Goal: Answer question/provide support: Share knowledge or assist other users

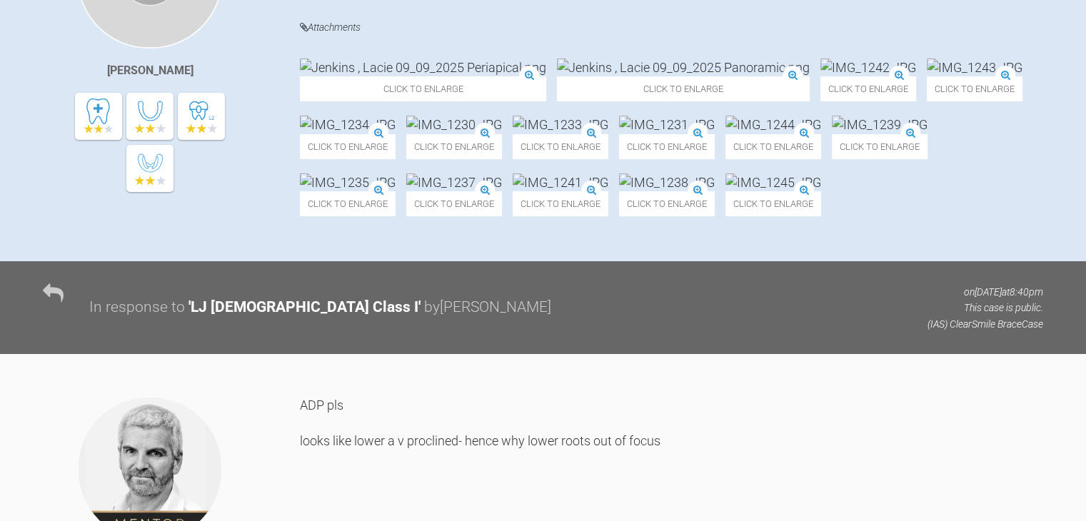
scroll to position [441, 0]
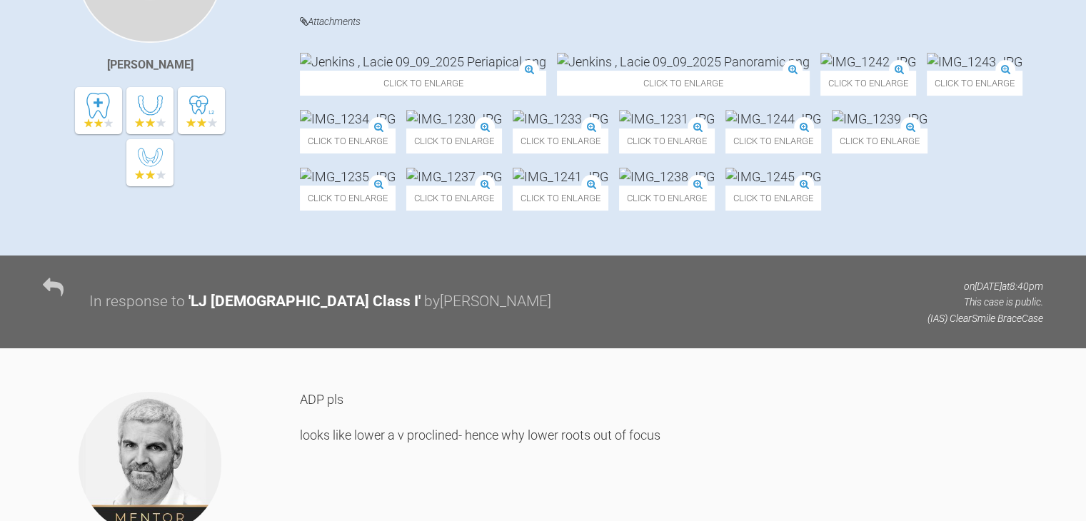
click at [348, 128] on img at bounding box center [348, 119] width 96 height 18
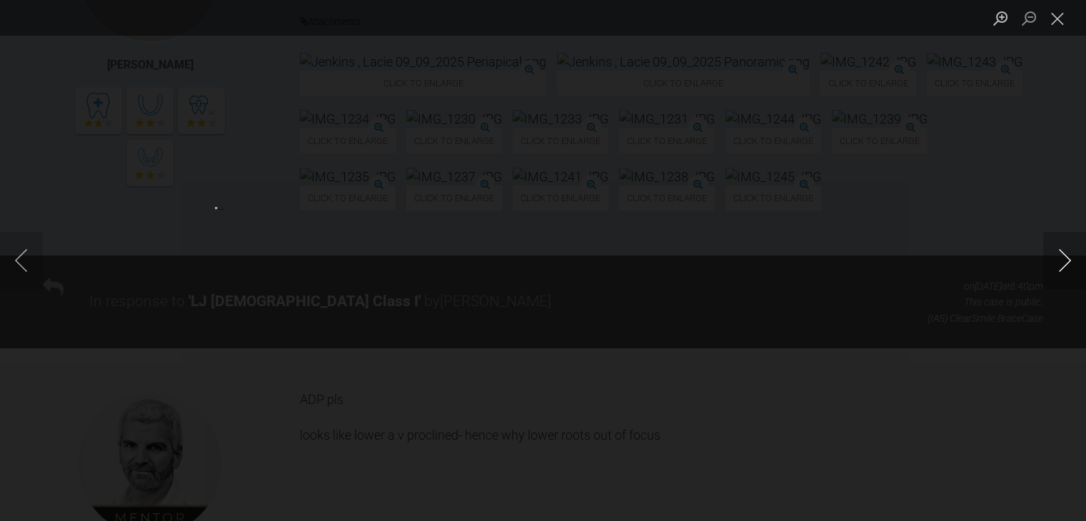
click at [1063, 251] on button "Next image" at bounding box center [1064, 260] width 43 height 57
click at [1063, 257] on button "Next image" at bounding box center [1064, 260] width 43 height 57
click at [1062, 252] on button "Next image" at bounding box center [1064, 260] width 43 height 57
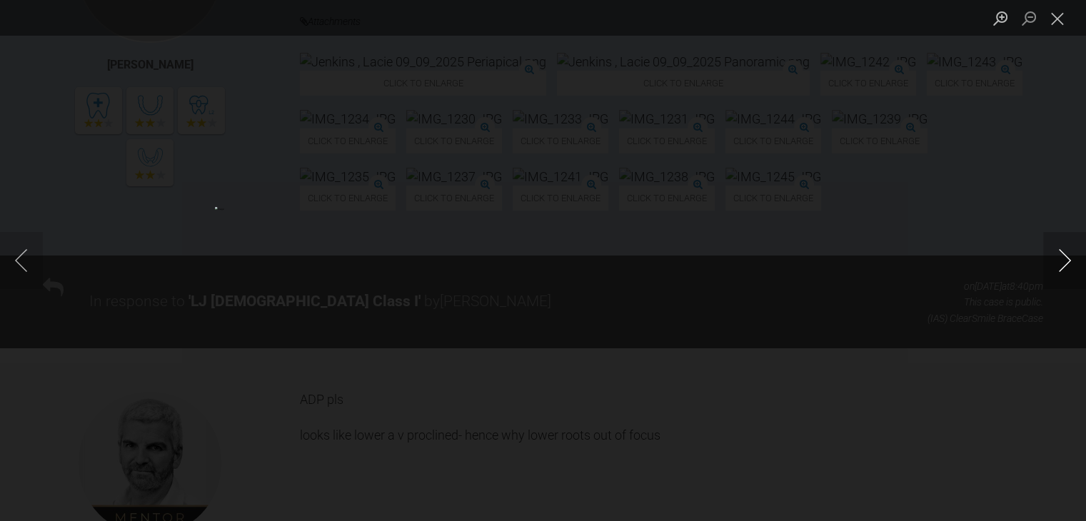
click at [1062, 252] on button "Next image" at bounding box center [1064, 260] width 43 height 57
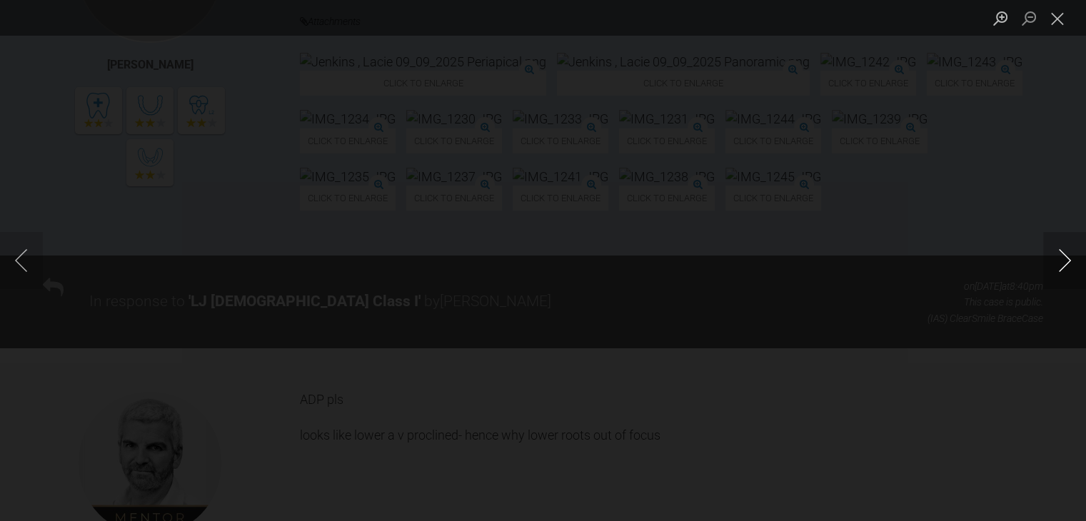
click at [1062, 252] on button "Next image" at bounding box center [1064, 260] width 43 height 57
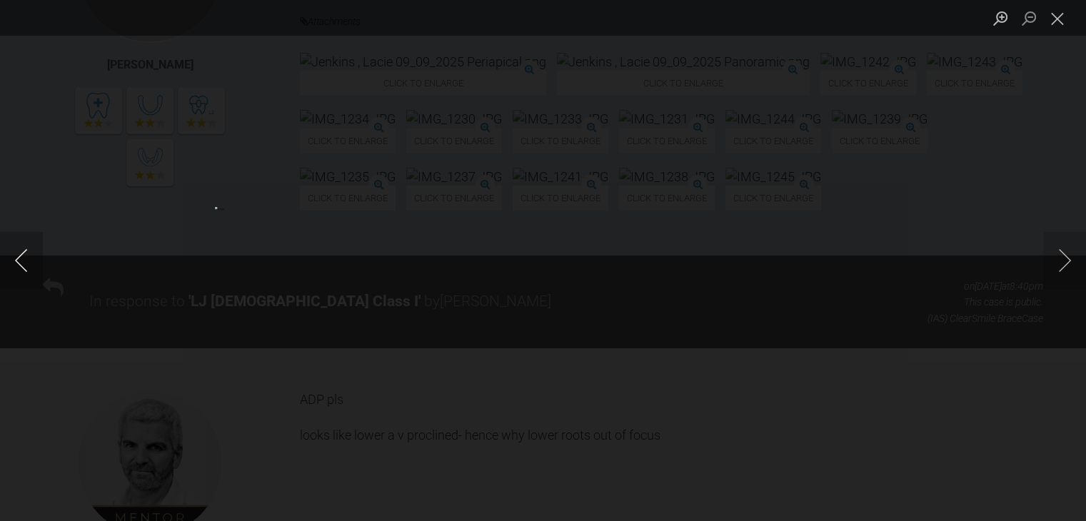
click at [20, 271] on button "Previous image" at bounding box center [21, 260] width 43 height 57
click at [1059, 249] on button "Next image" at bounding box center [1064, 260] width 43 height 57
click at [1064, 256] on button "Next image" at bounding box center [1064, 260] width 43 height 57
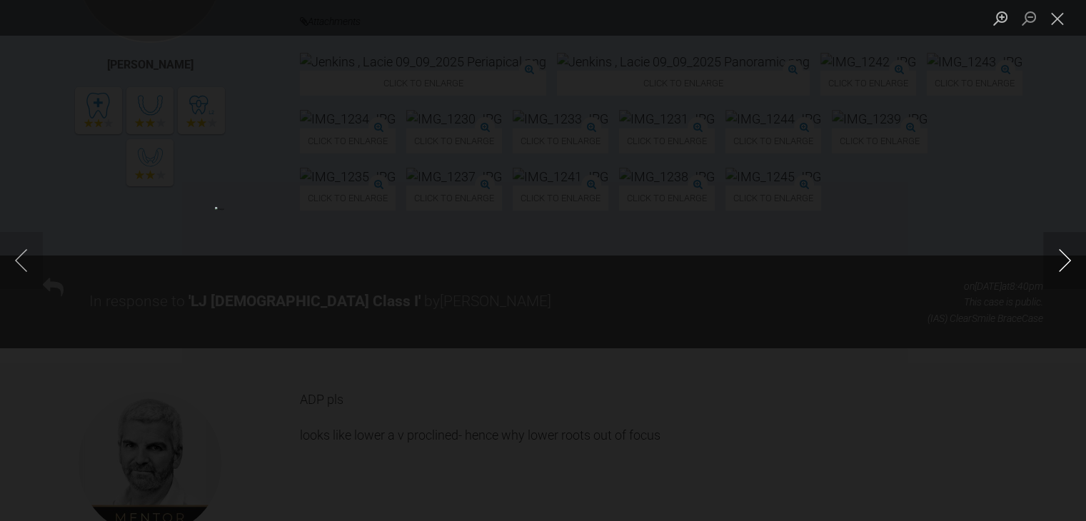
click at [1064, 256] on button "Next image" at bounding box center [1064, 260] width 43 height 57
click at [1050, 11] on button "Close lightbox" at bounding box center [1057, 18] width 29 height 25
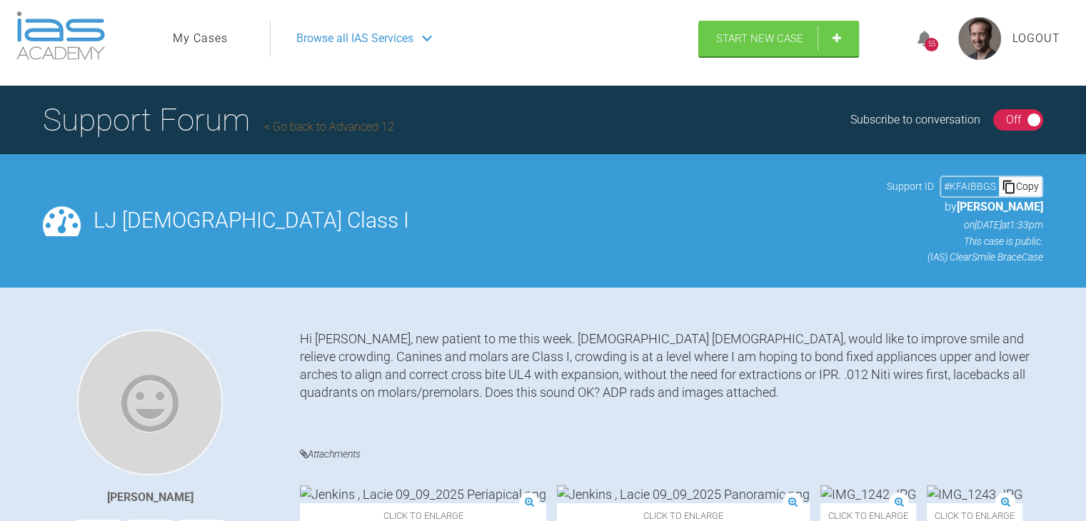
scroll to position [0, 0]
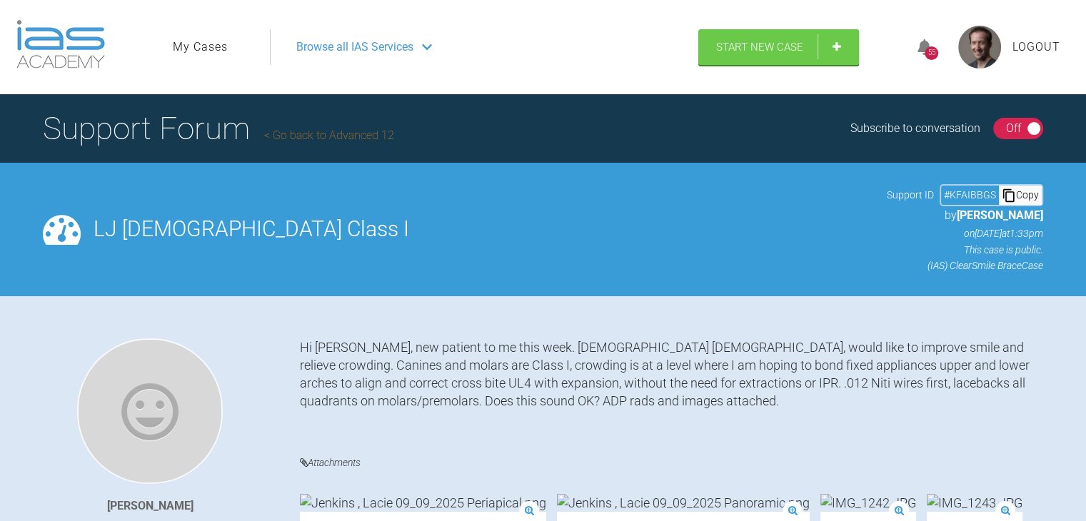
click at [346, 129] on link "Go back to Advanced 12" at bounding box center [329, 136] width 130 height 14
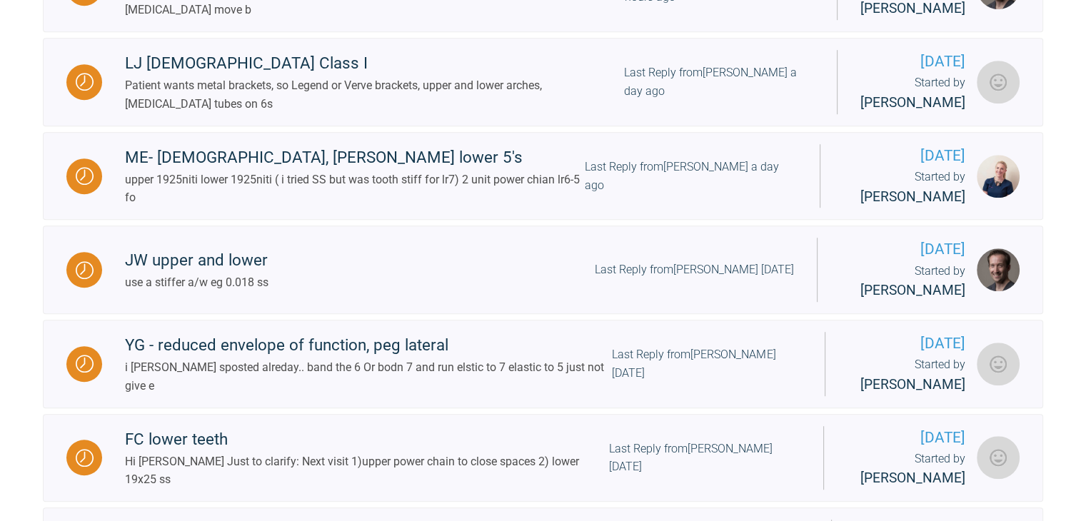
scroll to position [906, 0]
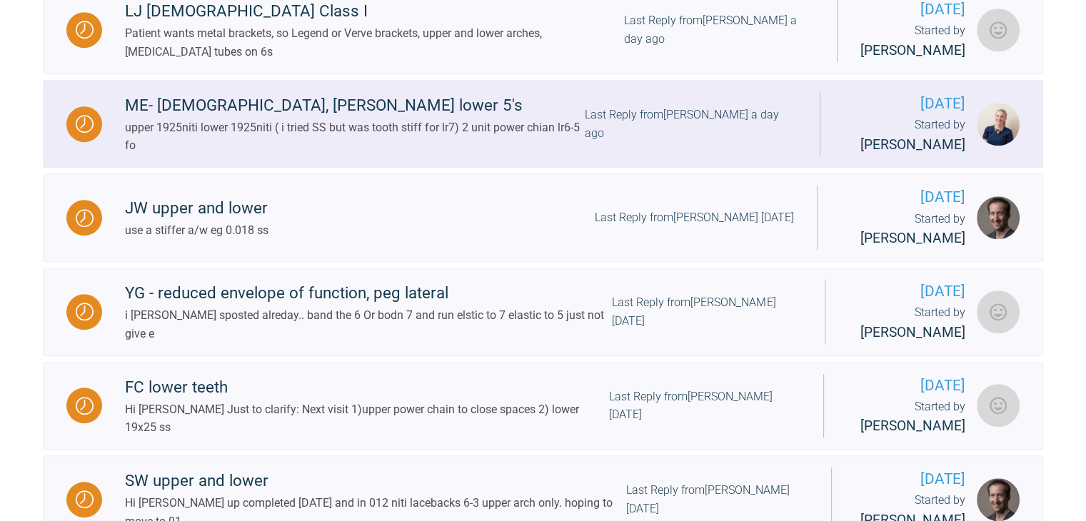
click at [237, 119] on div "ME- [DEMOGRAPHIC_DATA], [PERSON_NAME] lower 5's" at bounding box center [355, 106] width 460 height 26
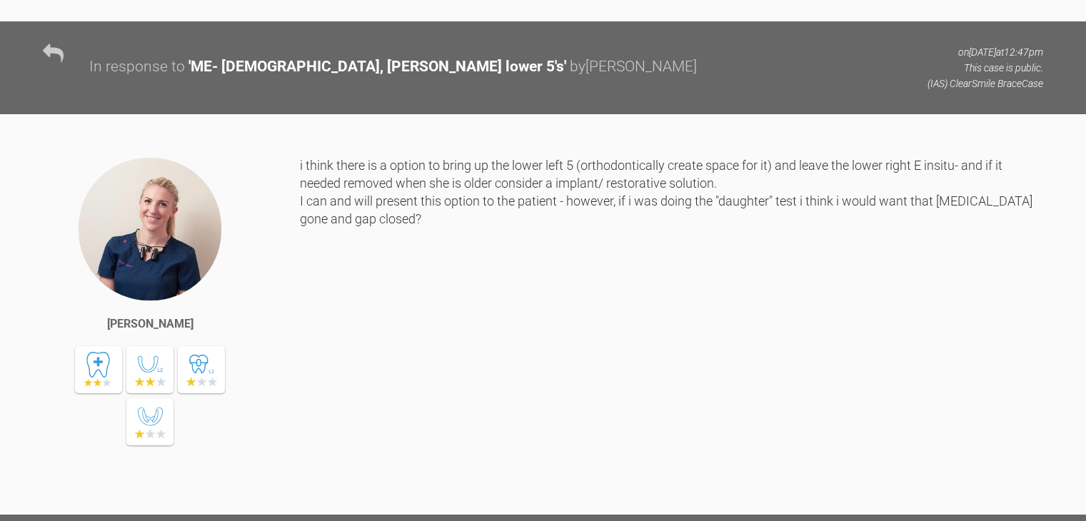
scroll to position [1286, 0]
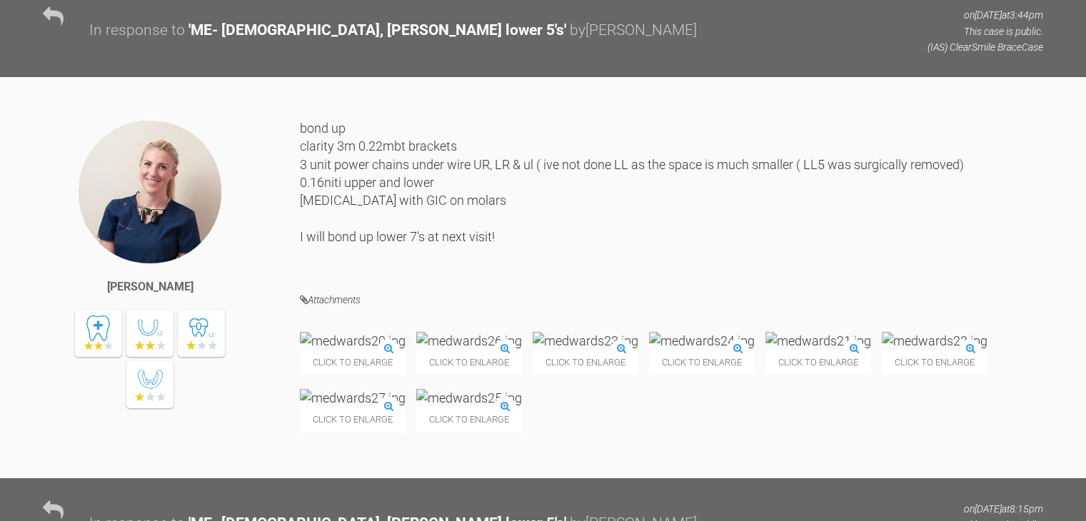
scroll to position [4781, 0]
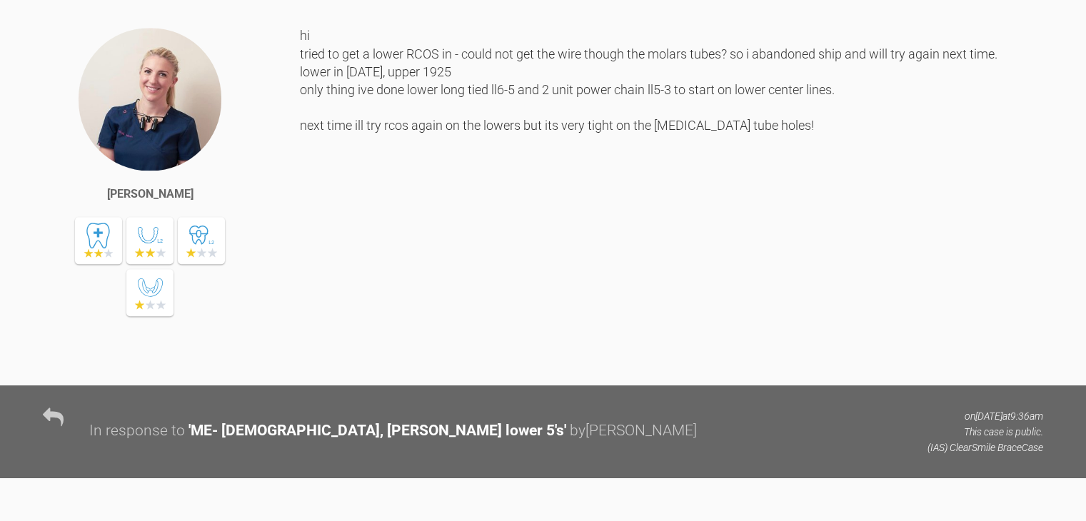
scroll to position [6849, 0]
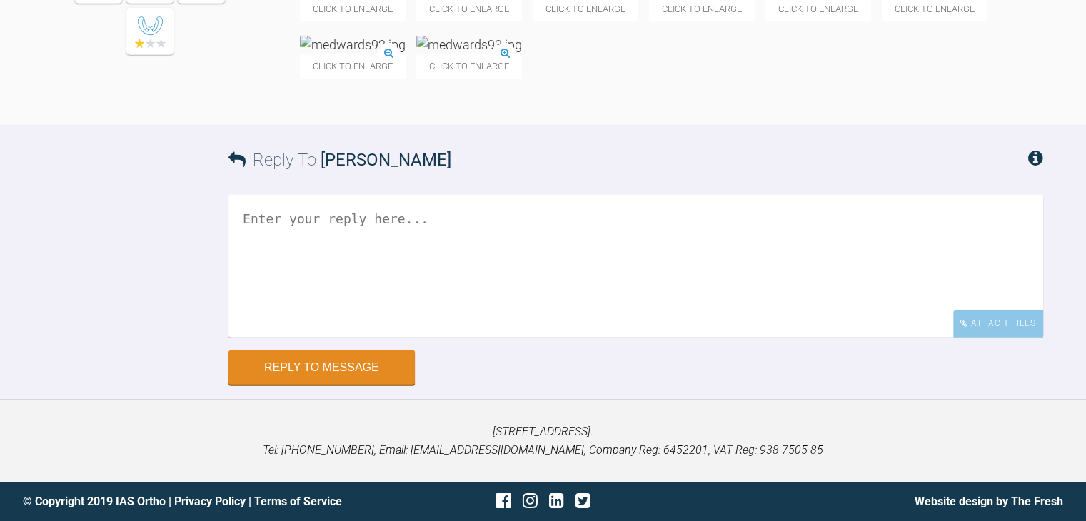
scroll to position [16321, 0]
